Goal: Task Accomplishment & Management: Complete application form

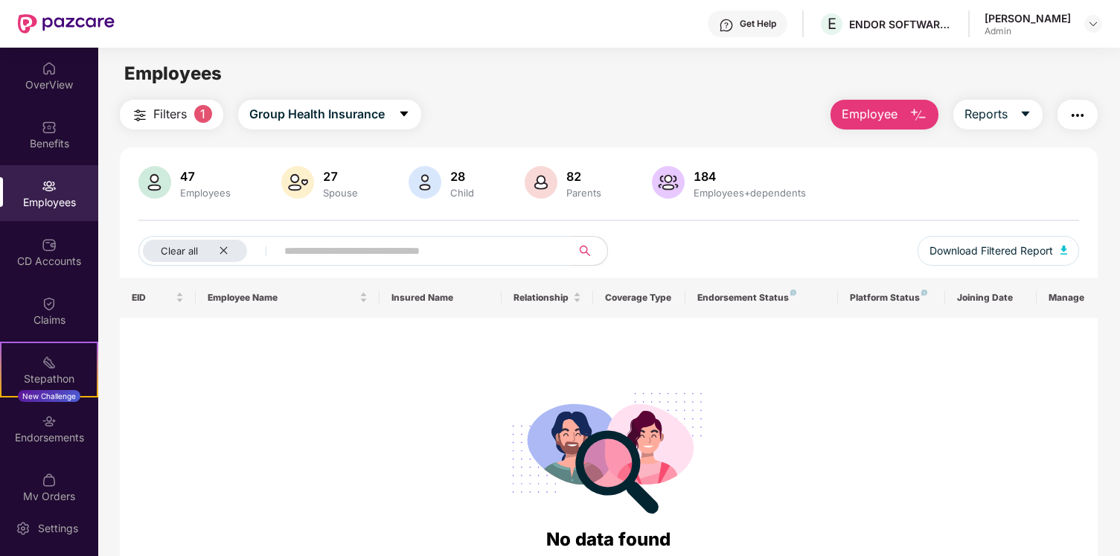
click at [902, 119] on button "Employee" at bounding box center [885, 115] width 108 height 30
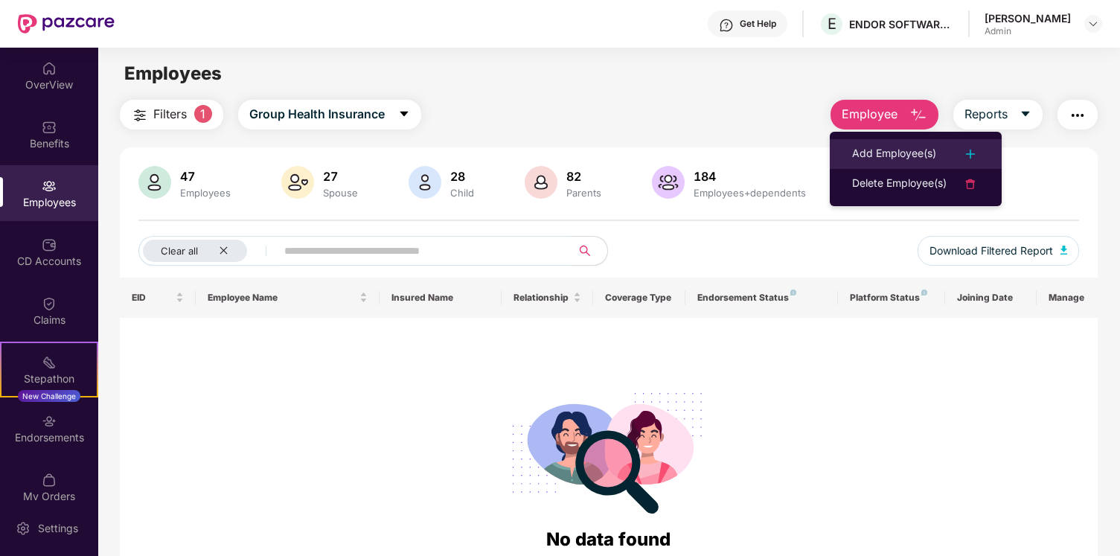
click at [898, 158] on div "Add Employee(s)" at bounding box center [894, 154] width 84 height 18
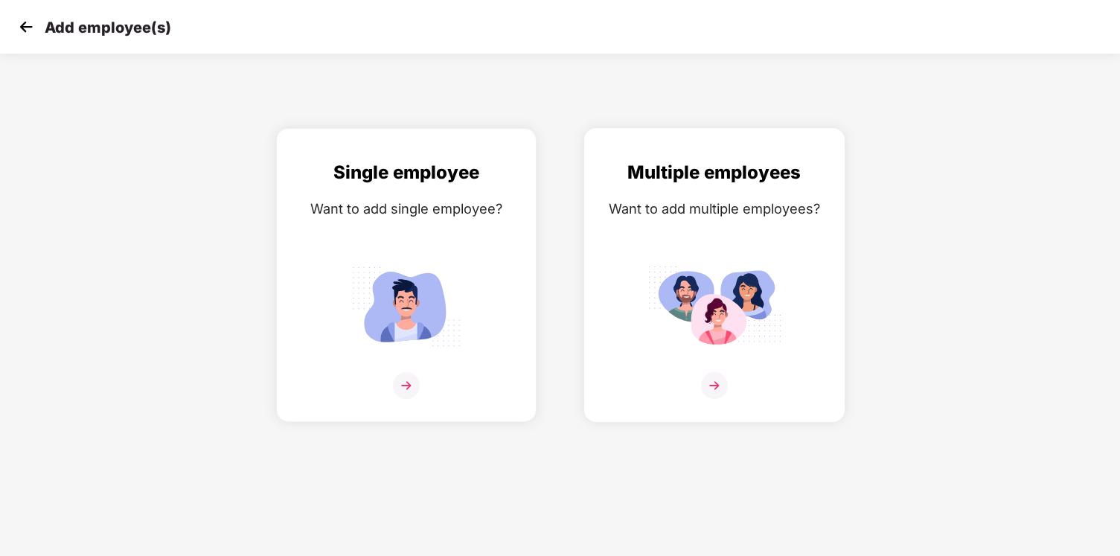
click at [816, 312] on div "Multiple employees Want to add multiple employees?" at bounding box center [714, 288] width 229 height 259
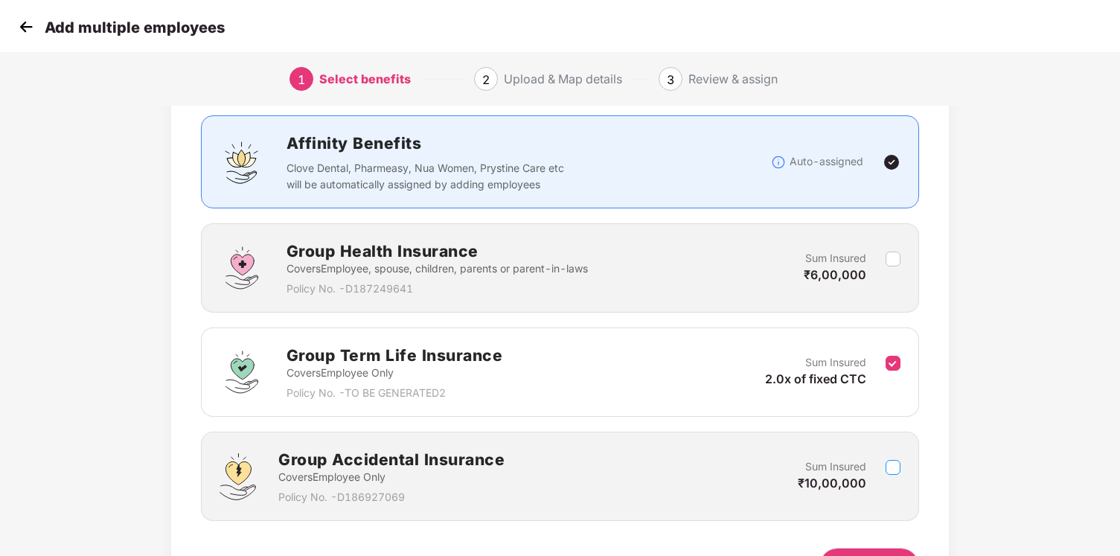
scroll to position [185, 0]
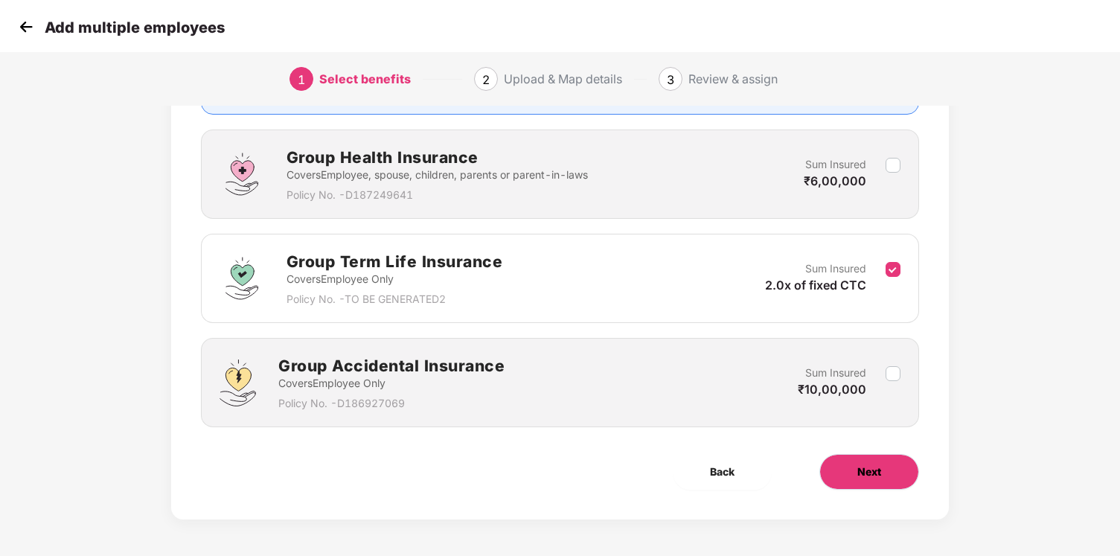
click at [879, 464] on span "Next" at bounding box center [869, 472] width 24 height 16
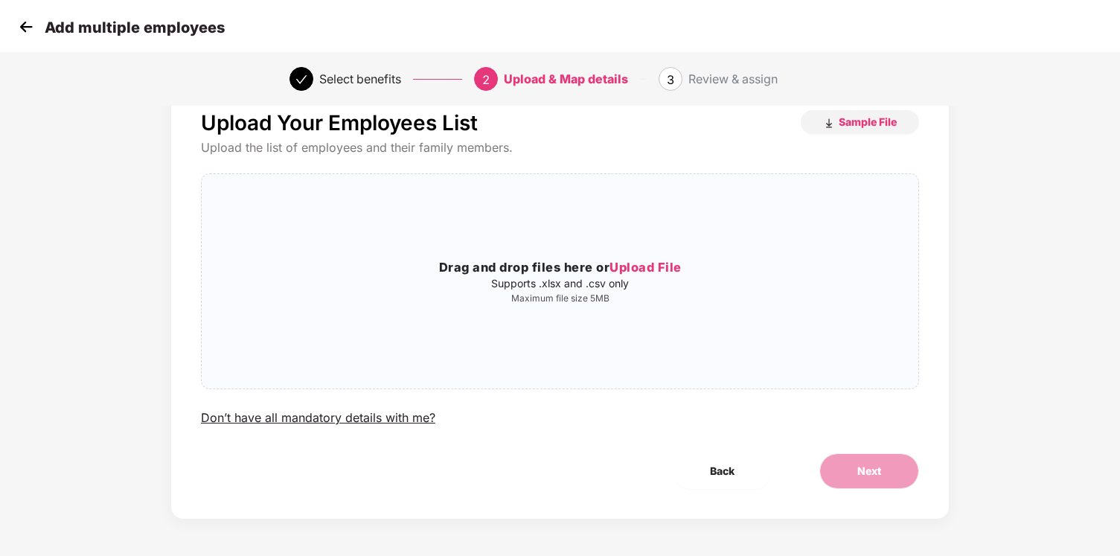
scroll to position [0, 0]
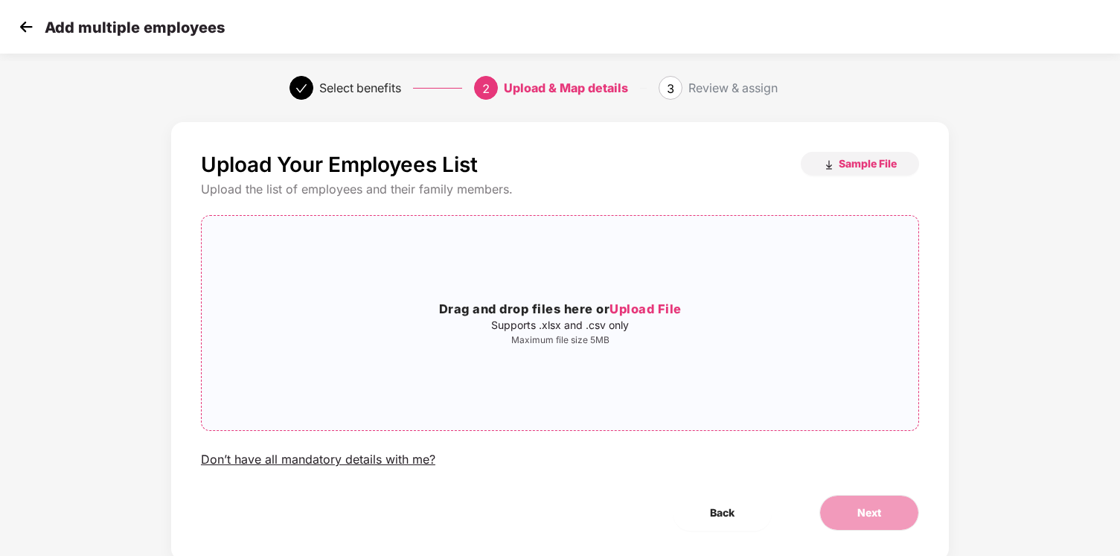
click at [693, 348] on div "Drag and drop files here or Upload File Supports .xlsx and .csv only Maximum fi…" at bounding box center [560, 323] width 717 height 191
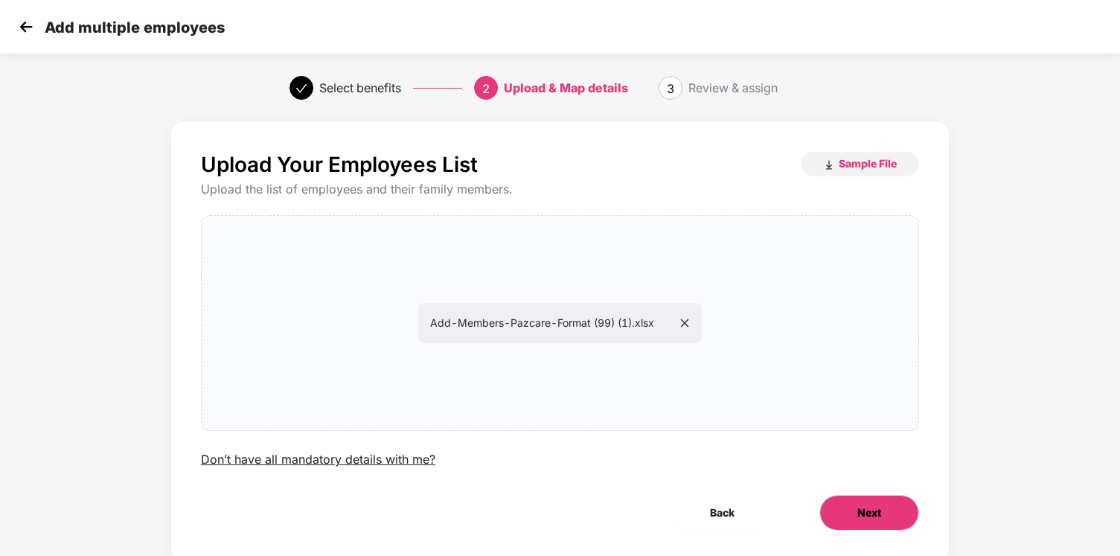
click at [890, 514] on button "Next" at bounding box center [870, 513] width 100 height 36
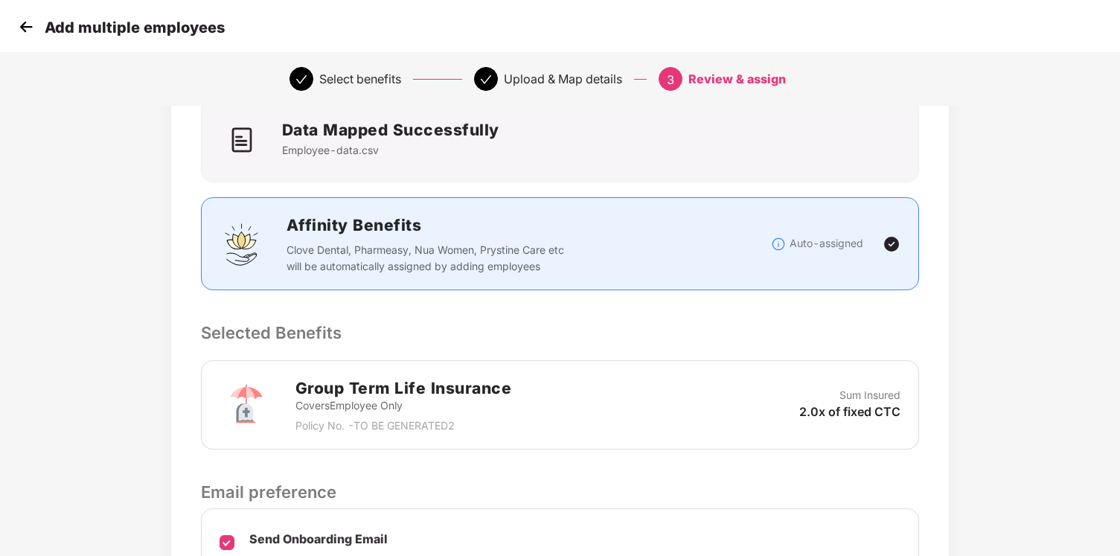
scroll to position [273, 0]
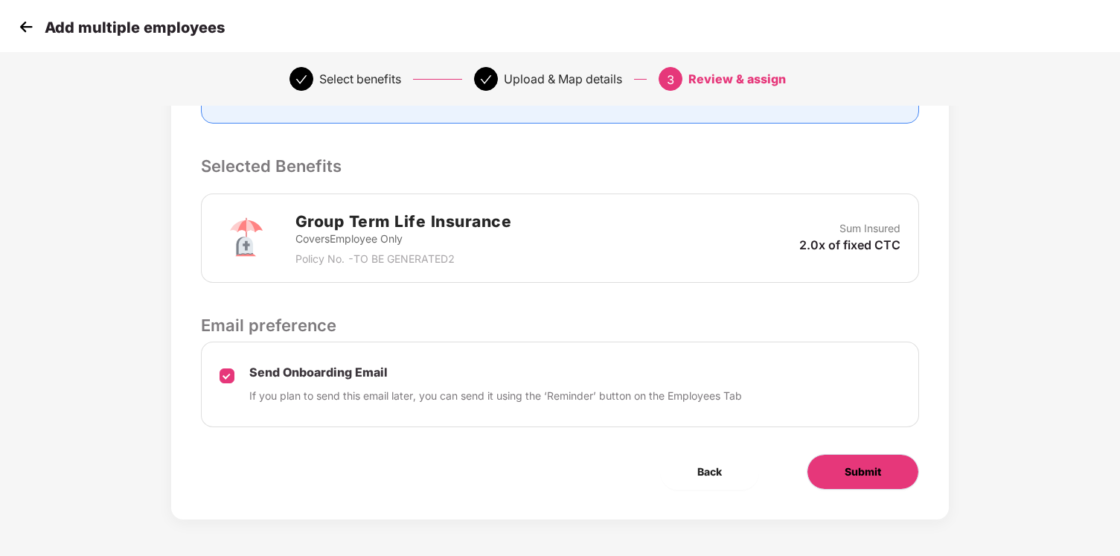
click at [866, 464] on span "Submit" at bounding box center [863, 472] width 36 height 16
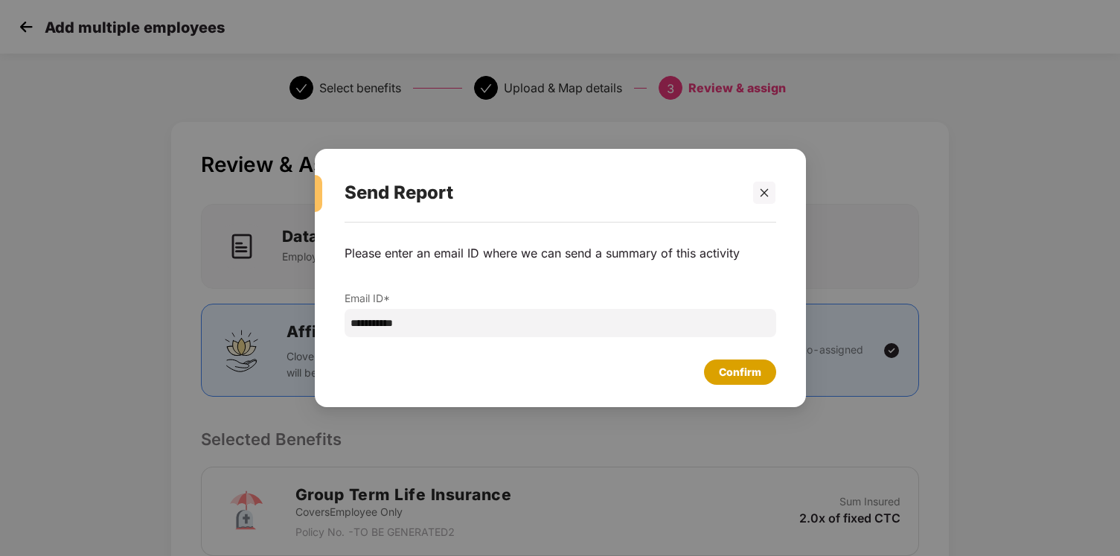
click at [750, 377] on div "Confirm" at bounding box center [740, 372] width 42 height 16
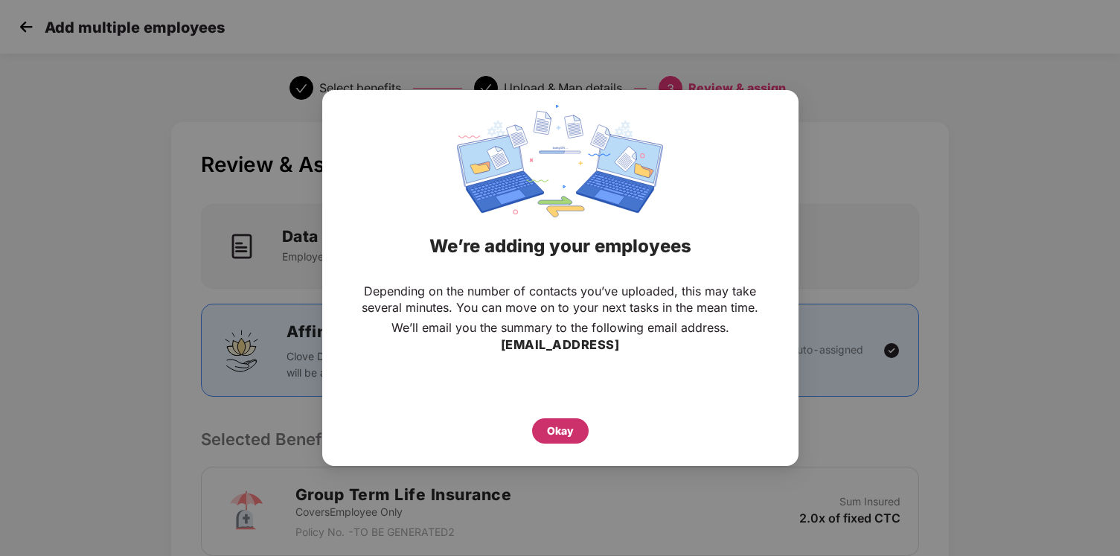
click at [549, 427] on div "Okay" at bounding box center [560, 431] width 27 height 16
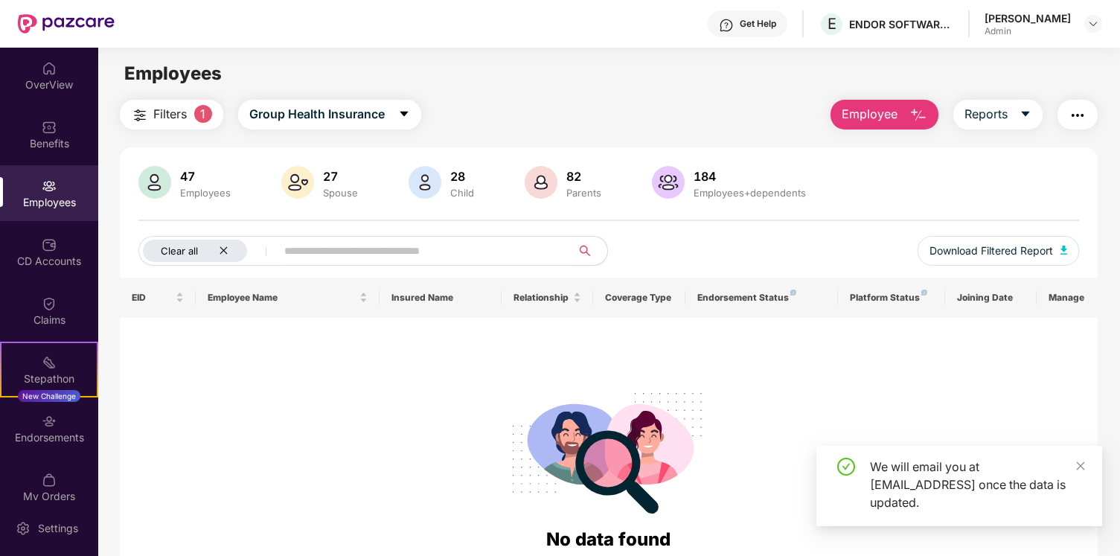
click at [226, 255] on icon "close" at bounding box center [224, 251] width 10 height 10
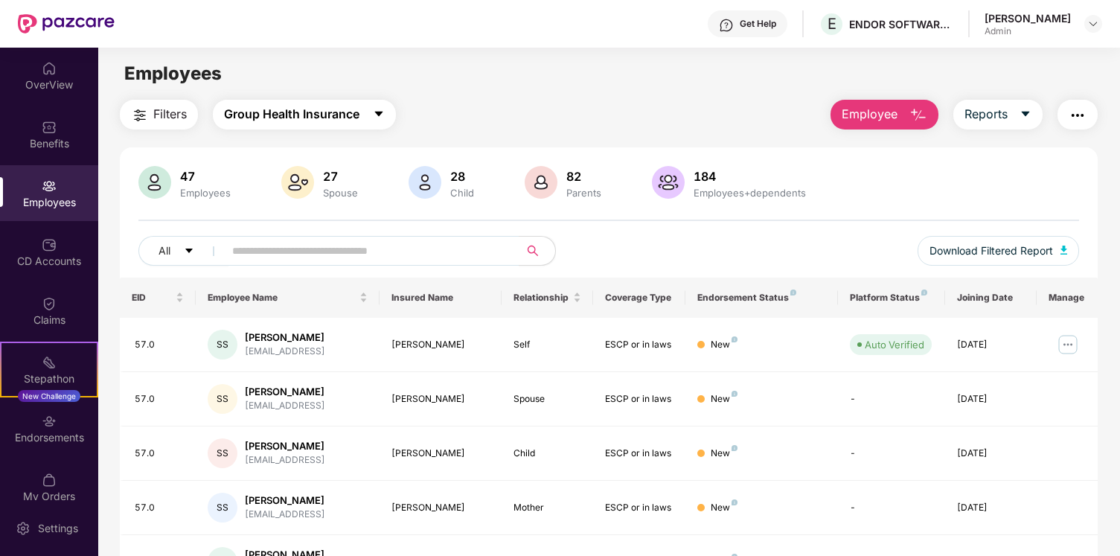
click at [332, 125] on button "Group Health Insurance" at bounding box center [304, 115] width 183 height 30
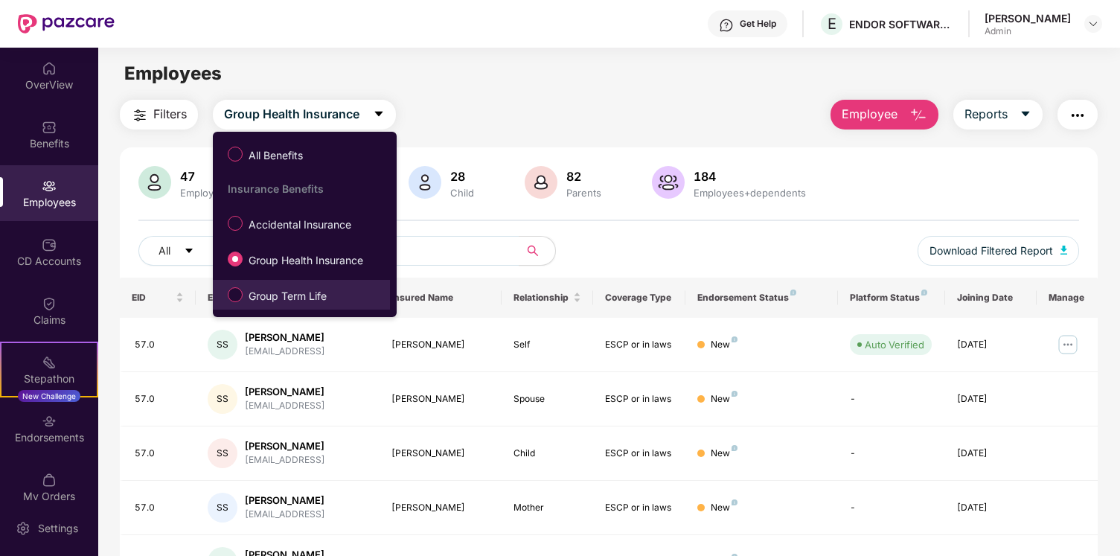
click at [313, 298] on span "Group Term Life" at bounding box center [288, 296] width 90 height 16
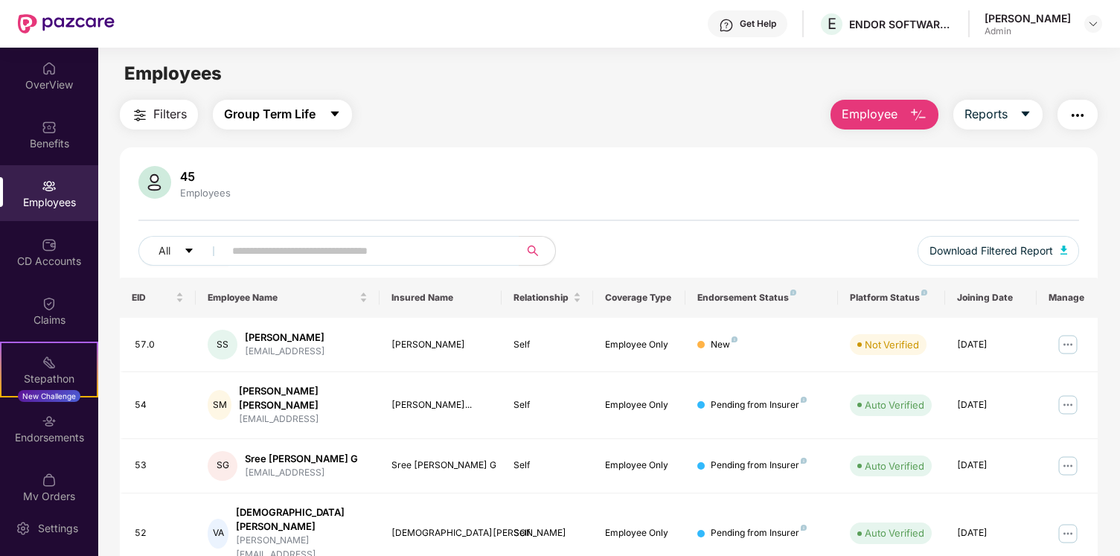
click at [298, 119] on span "Group Term Life" at bounding box center [270, 114] width 92 height 19
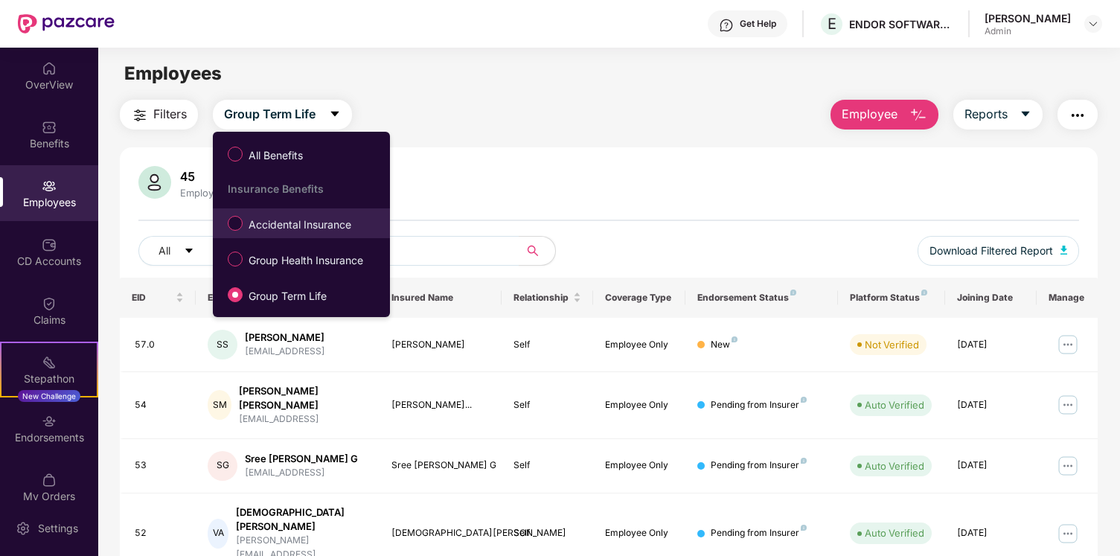
click at [300, 225] on span "Accidental Insurance" at bounding box center [300, 225] width 115 height 16
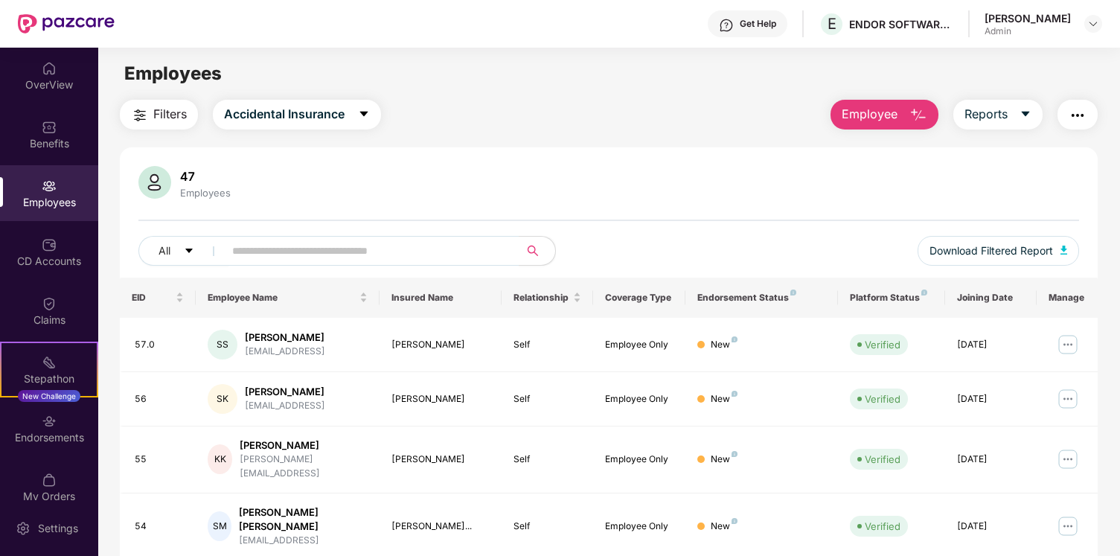
click at [62, 202] on div "Employees" at bounding box center [49, 202] width 98 height 15
click at [67, 275] on div "CD Accounts" at bounding box center [49, 252] width 98 height 56
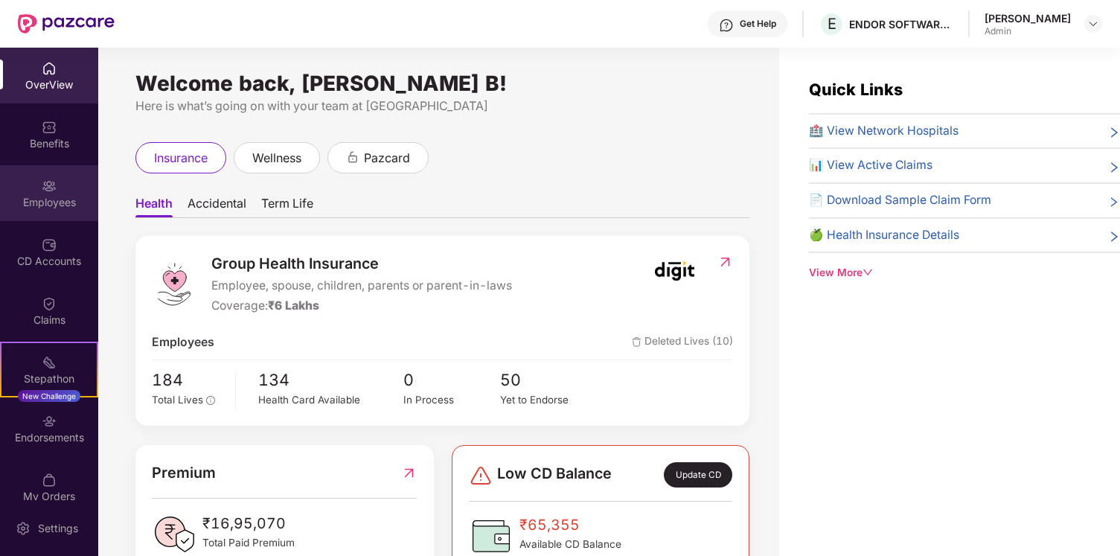
click at [45, 220] on div "Employees" at bounding box center [49, 193] width 98 height 56
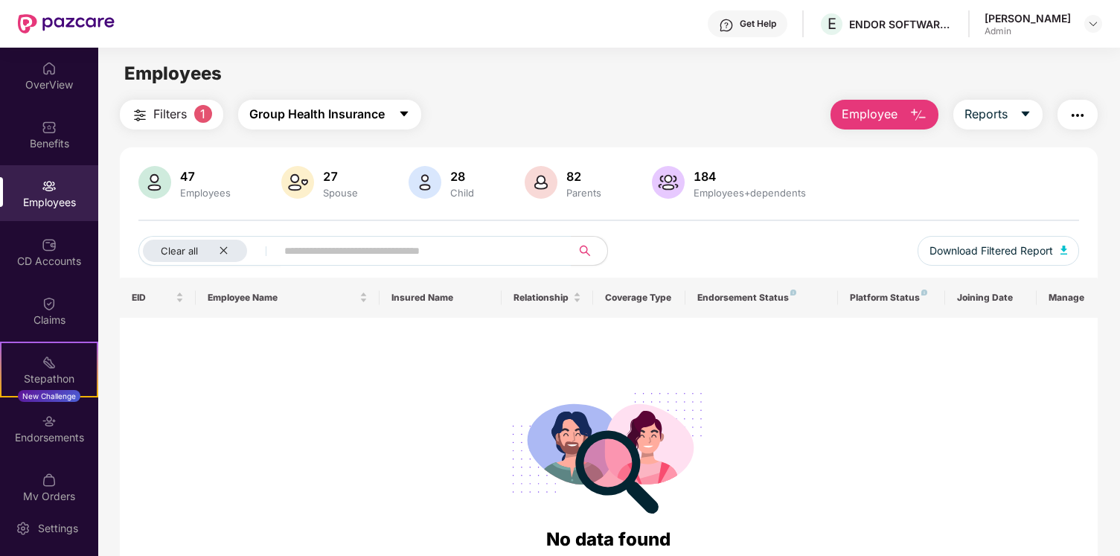
click at [350, 111] on span "Group Health Insurance" at bounding box center [316, 114] width 135 height 19
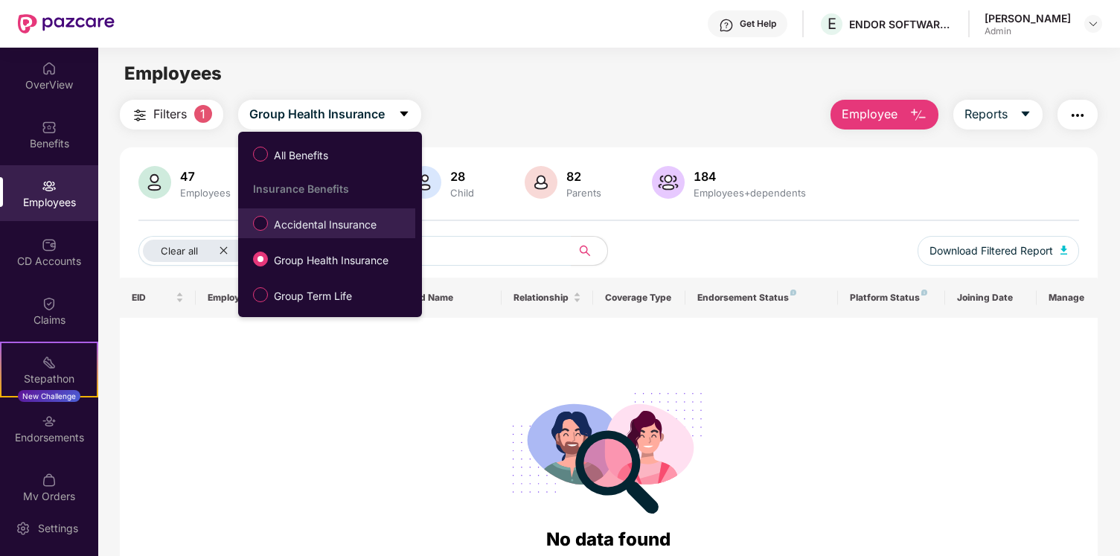
click at [357, 231] on span "Accidental Insurance" at bounding box center [325, 225] width 115 height 16
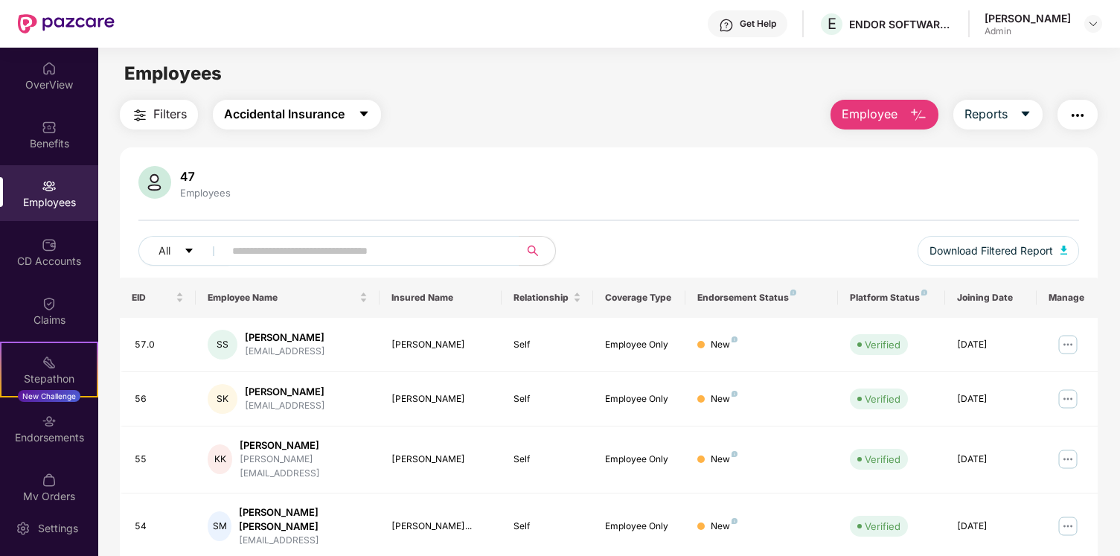
click at [342, 115] on span "Accidental Insurance" at bounding box center [284, 114] width 121 height 19
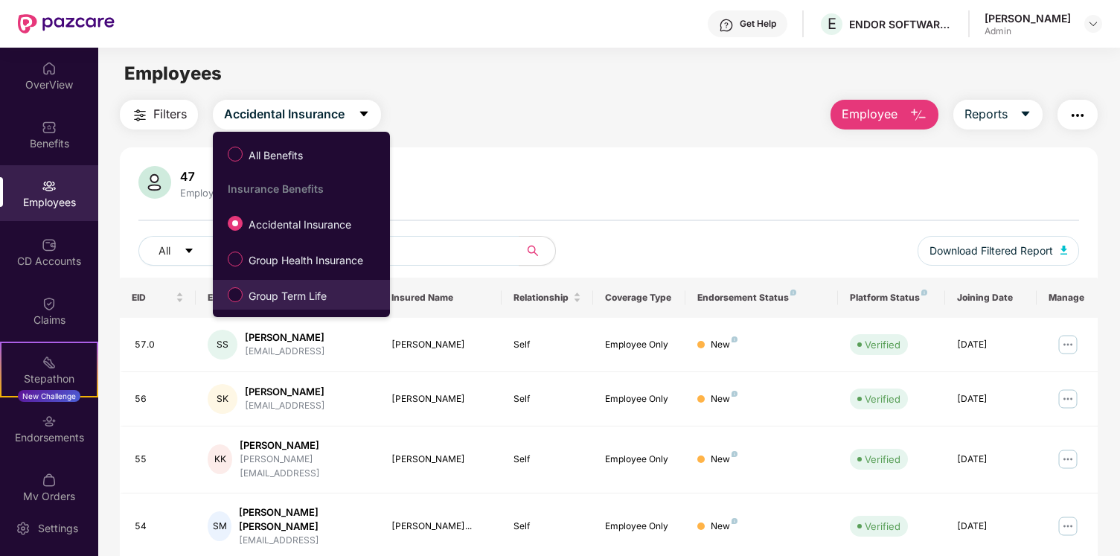
click at [296, 294] on span "Group Term Life" at bounding box center [288, 296] width 90 height 16
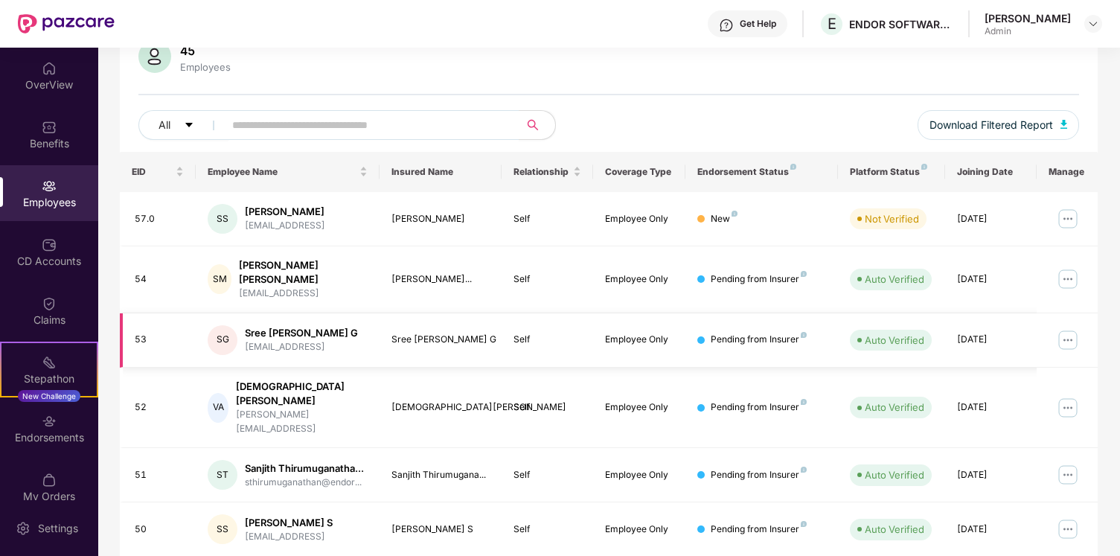
scroll to position [125, 0]
